Goal: Information Seeking & Learning: Learn about a topic

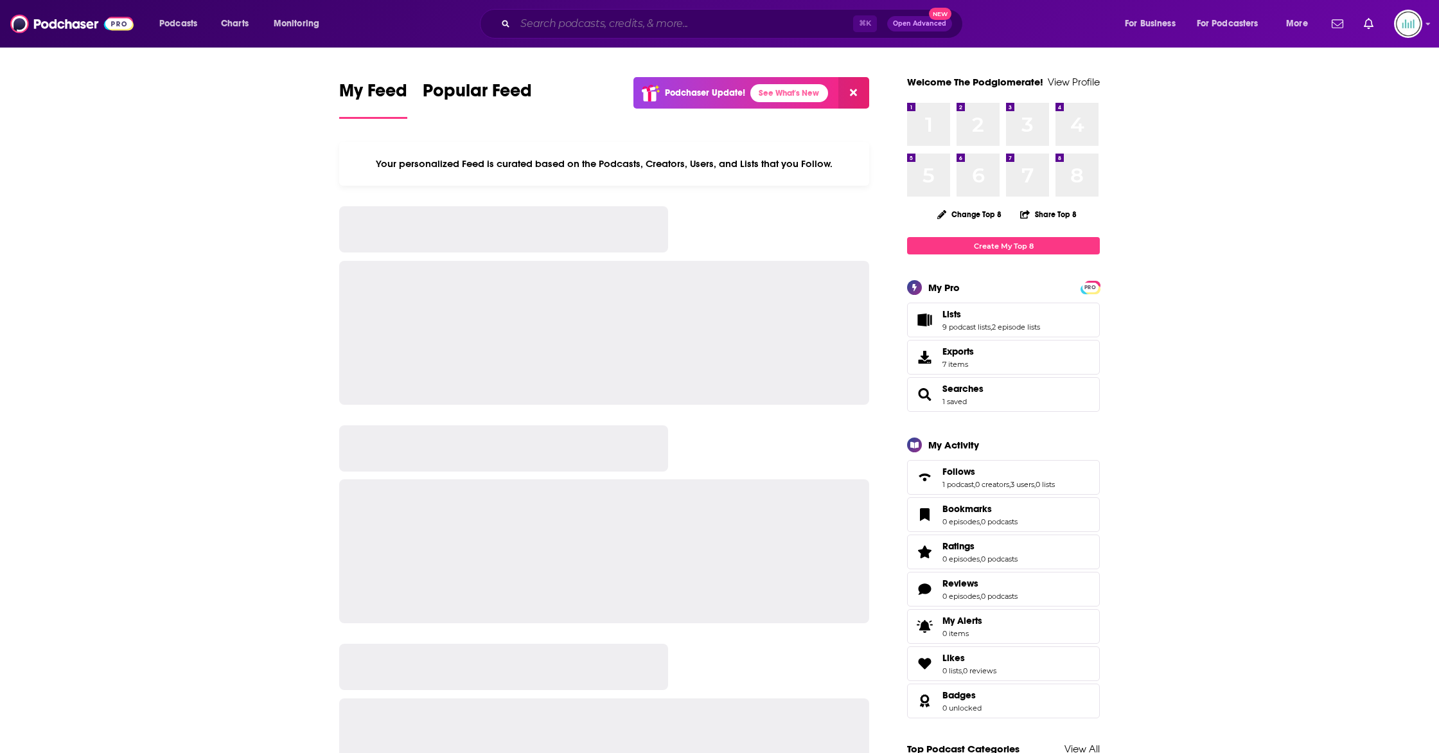
click at [576, 24] on input "Search podcasts, credits, & more..." at bounding box center [684, 23] width 338 height 21
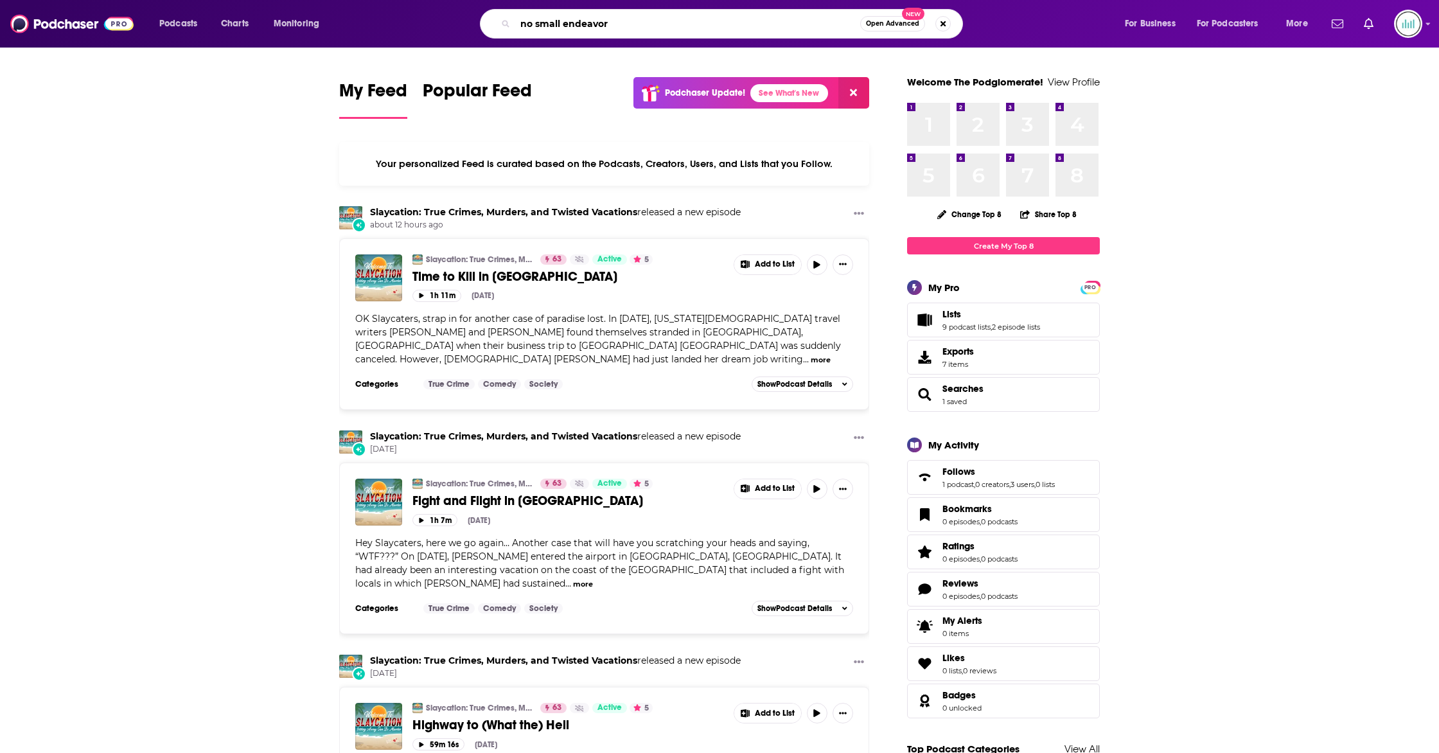
type input "no small endeavor"
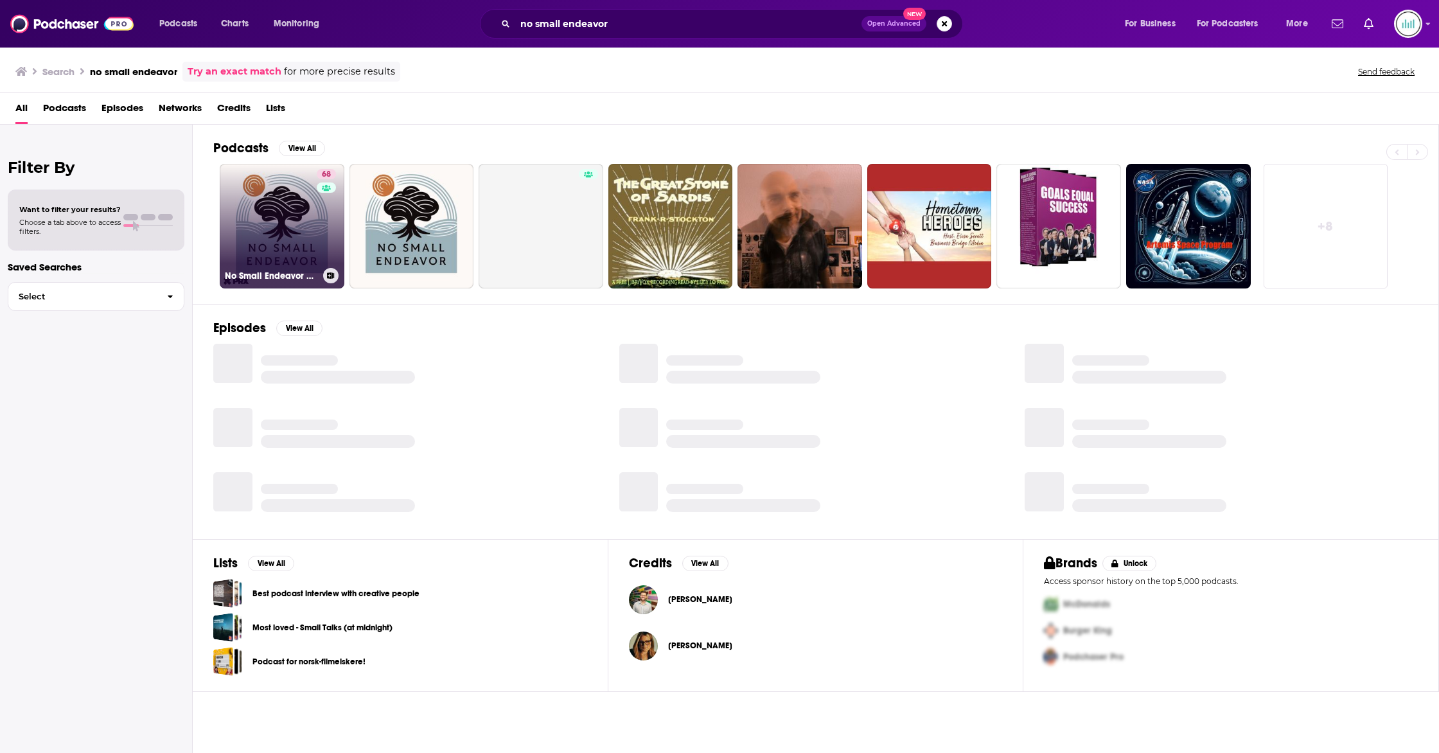
click at [296, 195] on link "68 No Small Endeavor with [PERSON_NAME]" at bounding box center [282, 226] width 125 height 125
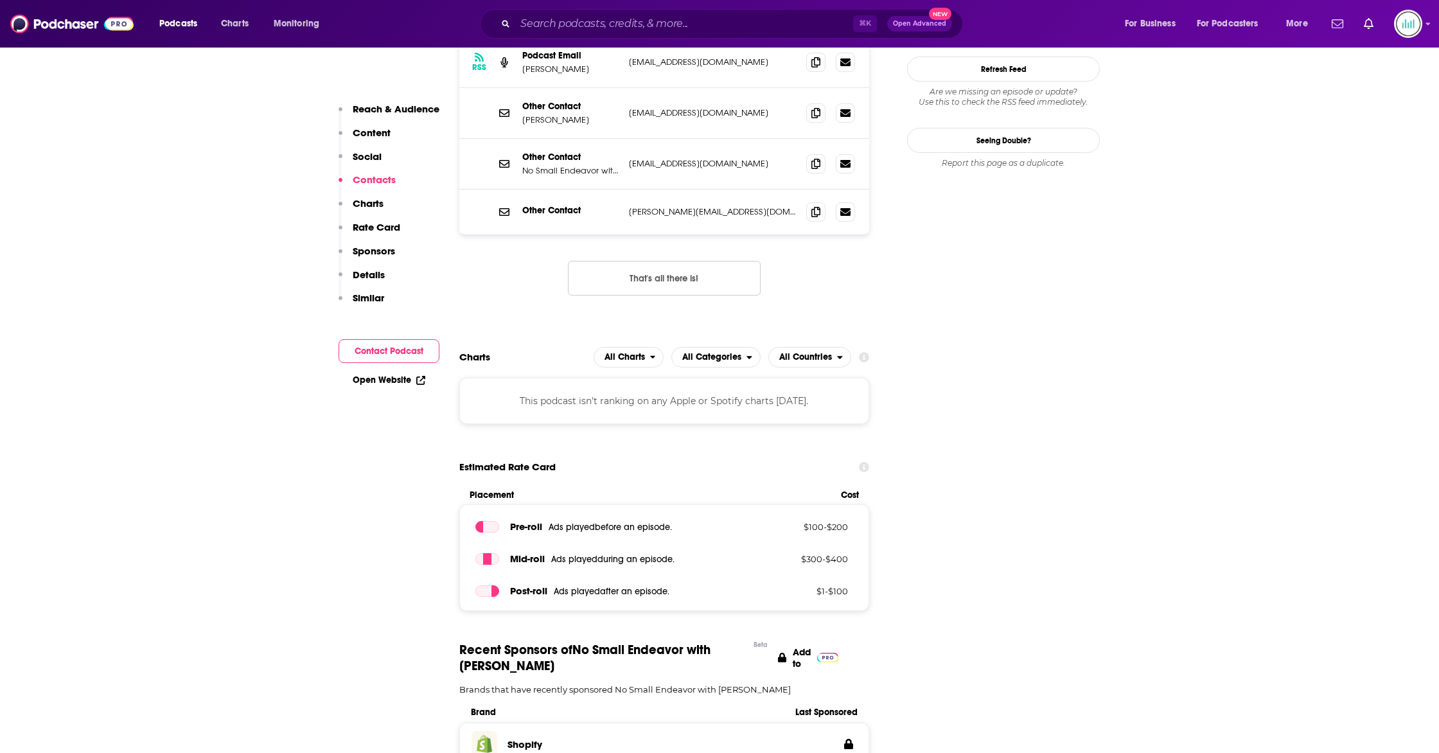
scroll to position [1408, 0]
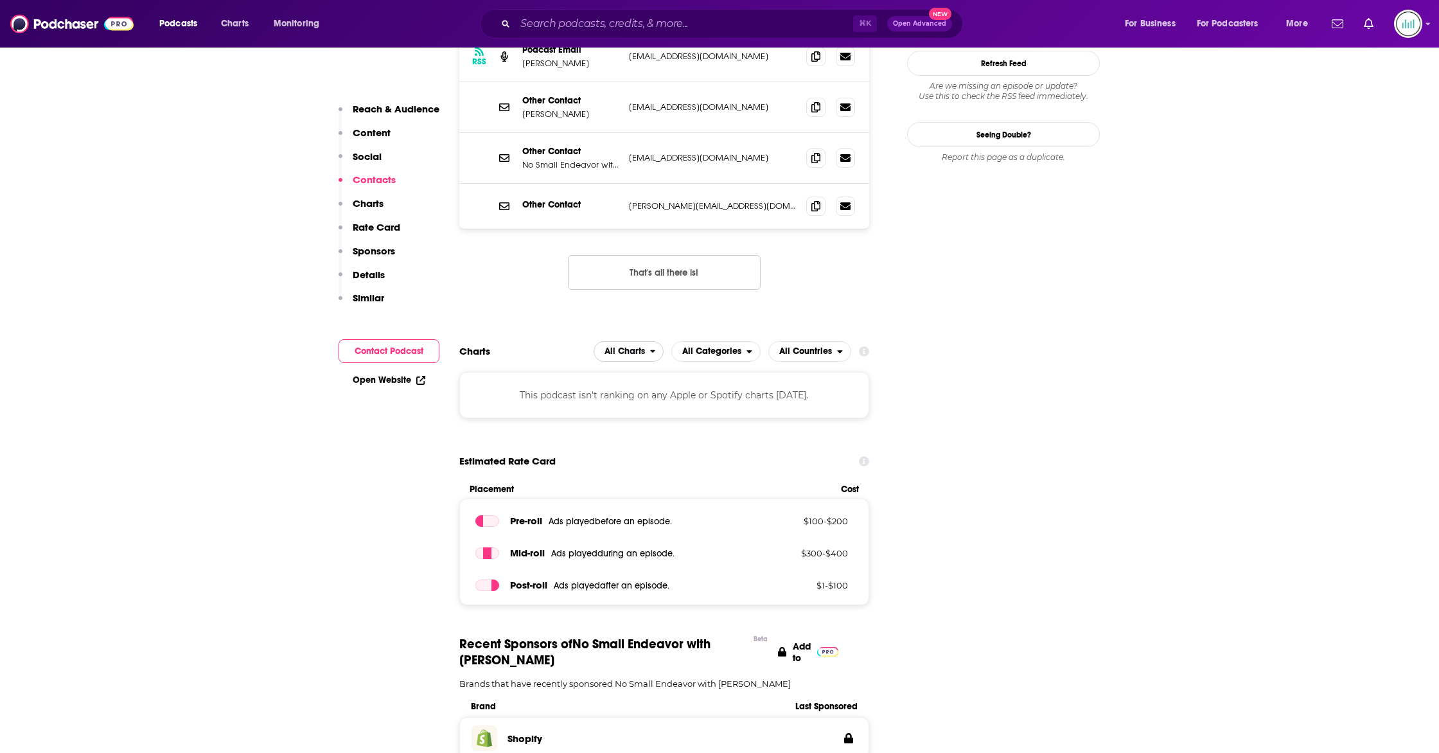
click at [637, 347] on span "All Charts" at bounding box center [625, 351] width 40 height 9
click at [735, 347] on span "All Categories" at bounding box center [711, 351] width 59 height 9
click at [802, 347] on span "All Countries" at bounding box center [805, 351] width 53 height 9
click at [646, 341] on span "All Charts" at bounding box center [622, 352] width 56 height 22
click at [641, 387] on span "Apple Charts" at bounding box center [628, 391] width 55 height 8
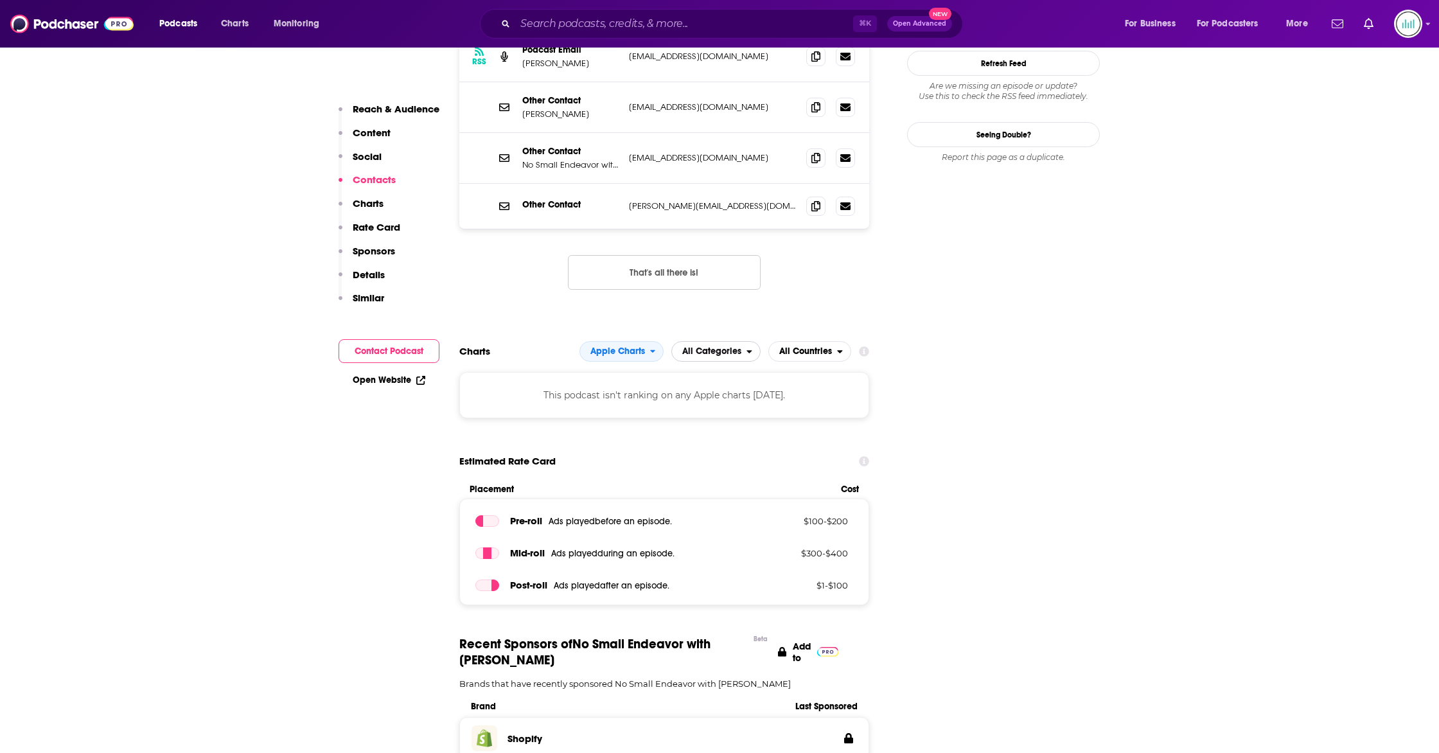
click at [712, 341] on span "All Categories" at bounding box center [709, 352] width 75 height 22
click at [814, 347] on span "All Countries" at bounding box center [805, 351] width 53 height 9
